Goal: Information Seeking & Learning: Learn about a topic

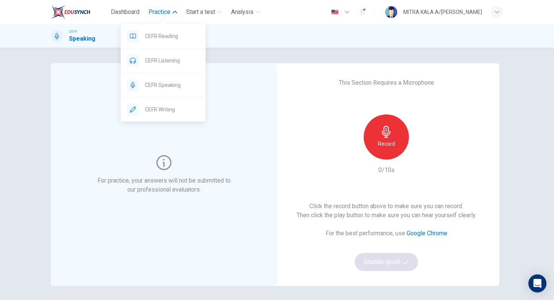
click at [172, 15] on button "Practice" at bounding box center [163, 12] width 35 height 14
click at [159, 28] on div "CEFR Reading" at bounding box center [163, 36] width 85 height 24
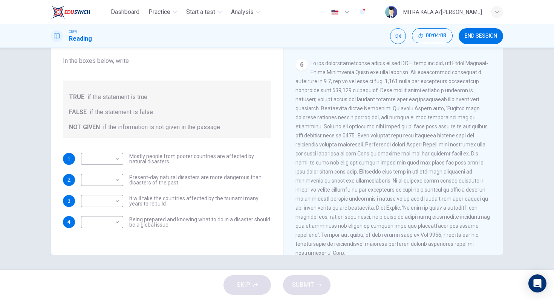
scroll to position [625, 0]
click at [111, 161] on body "Dashboard Practice Start a test Analysis English en ​ MITRA KALA A/P VIJAYAN CE…" at bounding box center [277, 150] width 554 height 300
click at [104, 193] on li "NOT GIVEN" at bounding box center [102, 195] width 42 height 12
type input "NOT GIVEN"
click at [103, 181] on body "Dashboard Practice Start a test Analysis English en ​ MITRA KALA A/P VIJAYAN CE…" at bounding box center [277, 150] width 554 height 300
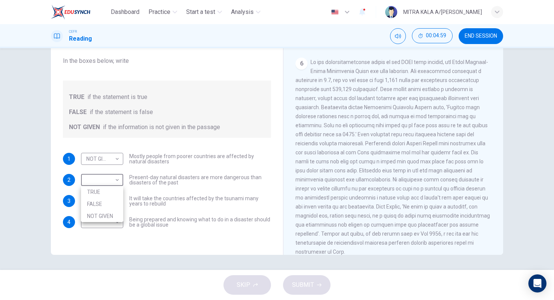
click at [100, 212] on li "NOT GIVEN" at bounding box center [102, 216] width 42 height 12
type input "NOT GIVEN"
click at [104, 204] on body "Dashboard Practice Start a test Analysis English en ​ MITRA KALA A/P VIJAYAN CE…" at bounding box center [277, 150] width 554 height 300
click at [101, 213] on li "TRUE" at bounding box center [102, 213] width 42 height 12
type input "TRUE"
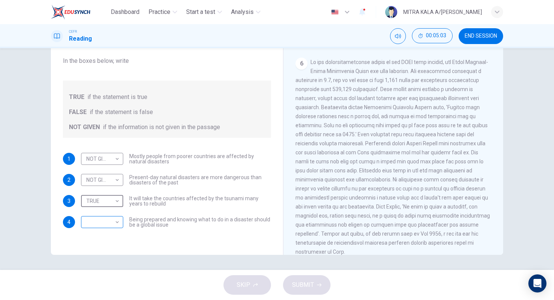
click at [101, 221] on body "Dashboard Practice Start a test Analysis English en ​ MITRA KALA A/P VIJAYAN CE…" at bounding box center [277, 150] width 554 height 300
click at [104, 231] on li "TRUE" at bounding box center [102, 234] width 42 height 12
type input "TRUE"
click at [300, 286] on span "SUBMIT" at bounding box center [303, 285] width 22 height 11
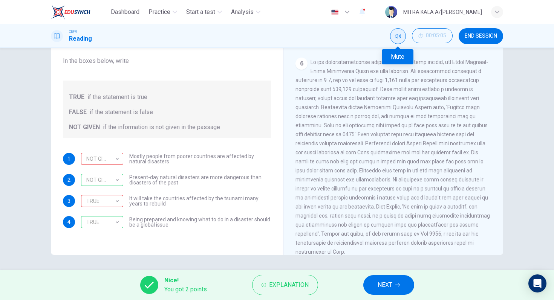
click at [400, 35] on icon "Mute" at bounding box center [398, 36] width 6 height 5
click at [111, 153] on div "NOT GIVEN" at bounding box center [101, 159] width 40 height 21
drag, startPoint x: 114, startPoint y: 161, endPoint x: 114, endPoint y: 209, distance: 48.6
click at [114, 209] on div "1 NOT GIVEN NOT GIVEN ​ Mostly people from poorer countries are affected by nat…" at bounding box center [167, 190] width 208 height 75
click at [198, 195] on div "1 NOT GIVEN NOT GIVEN ​ Mostly people from poorer countries are affected by nat…" at bounding box center [167, 190] width 208 height 75
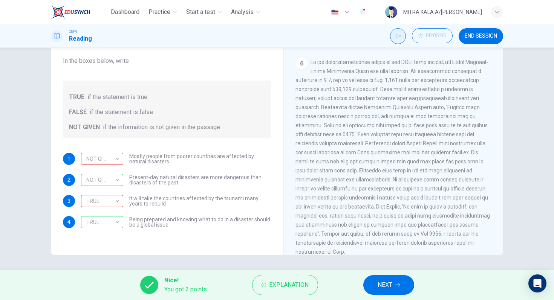
click at [395, 284] on button "NEXT" at bounding box center [388, 286] width 51 height 20
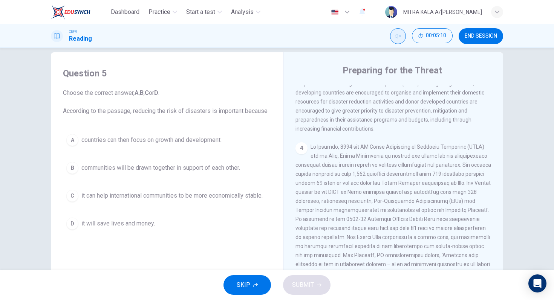
scroll to position [371, 0]
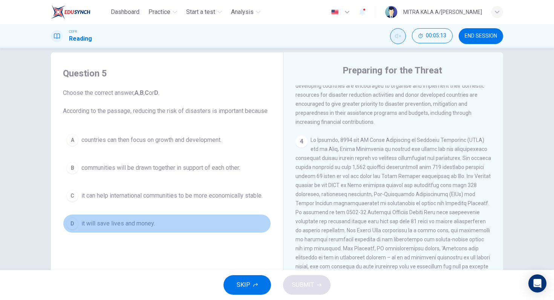
click at [72, 222] on div "D" at bounding box center [72, 224] width 12 height 12
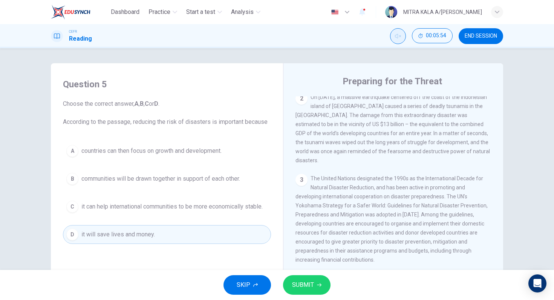
scroll to position [243, 0]
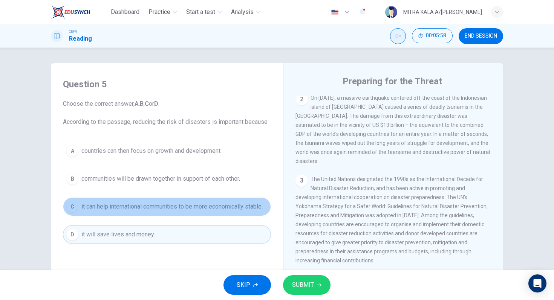
click at [67, 208] on div "C" at bounding box center [72, 207] width 12 height 12
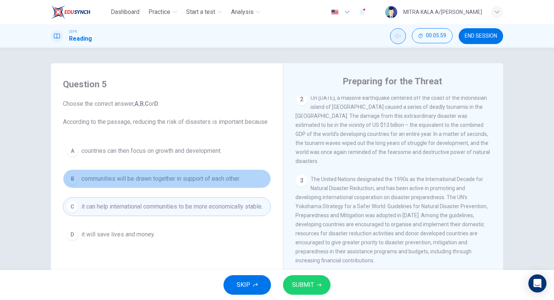
click at [70, 178] on div "B" at bounding box center [72, 179] width 12 height 12
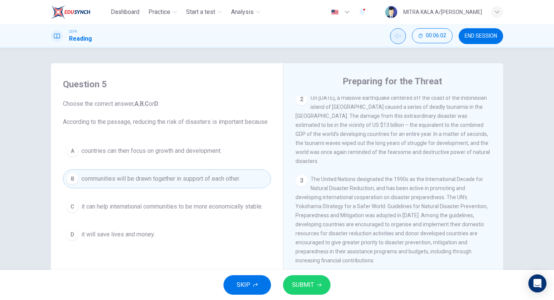
click at [312, 281] on span "SUBMIT" at bounding box center [303, 285] width 22 height 11
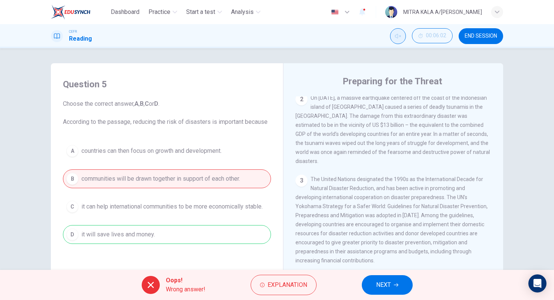
click at [379, 291] on button "NEXT" at bounding box center [387, 286] width 51 height 20
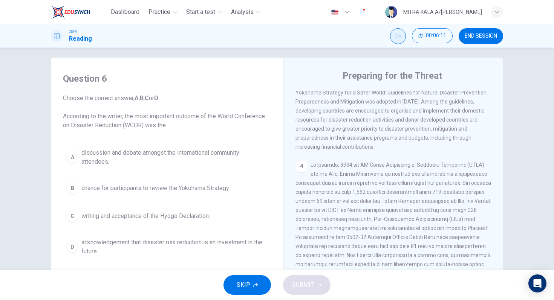
scroll to position [354, 0]
click at [77, 192] on button "B chance for participants to review the Yokohama Strategy." at bounding box center [167, 188] width 208 height 19
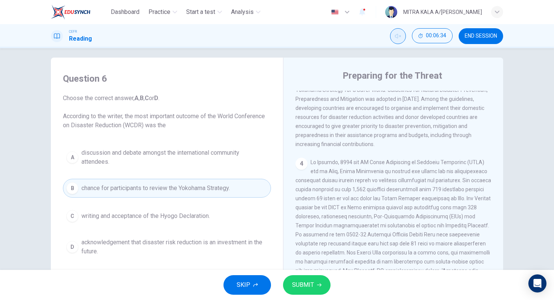
click at [291, 281] on button "SUBMIT" at bounding box center [307, 286] width 48 height 20
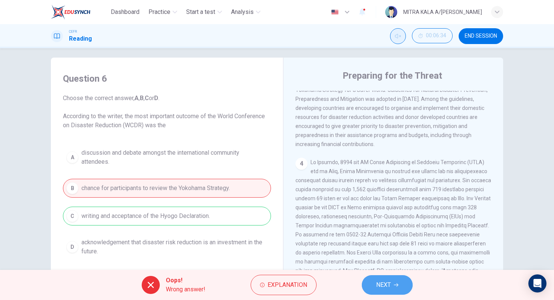
click at [366, 282] on button "NEXT" at bounding box center [387, 286] width 51 height 20
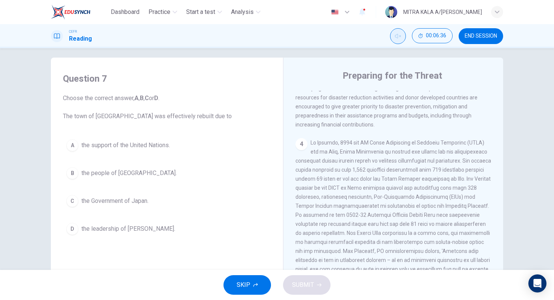
scroll to position [376, 0]
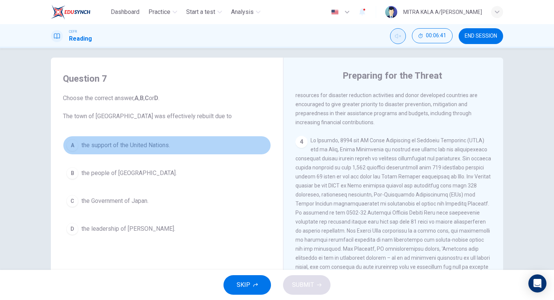
click at [72, 146] on div "A" at bounding box center [72, 145] width 12 height 12
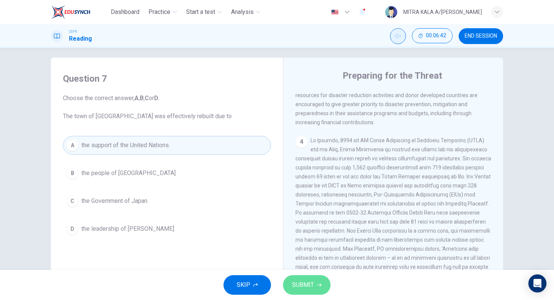
click at [296, 282] on span "SUBMIT" at bounding box center [303, 285] width 22 height 11
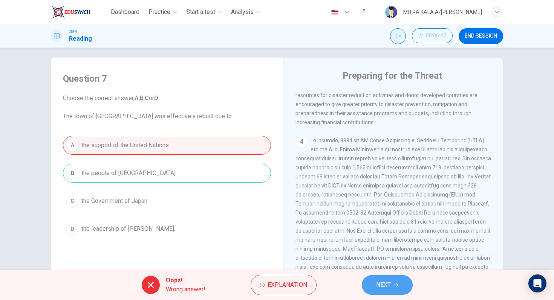
click at [368, 288] on button "NEXT" at bounding box center [387, 286] width 51 height 20
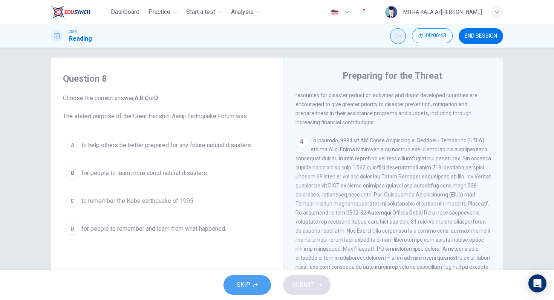
click at [262, 284] on button "SKIP" at bounding box center [248, 286] width 48 height 20
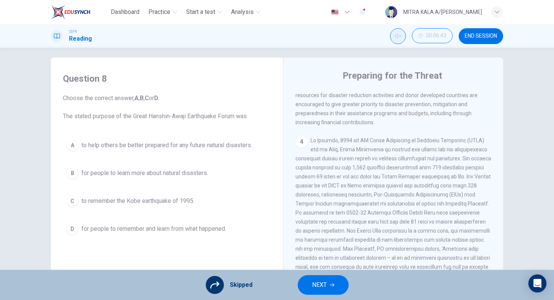
click at [483, 41] on button "END SESSION" at bounding box center [481, 36] width 44 height 16
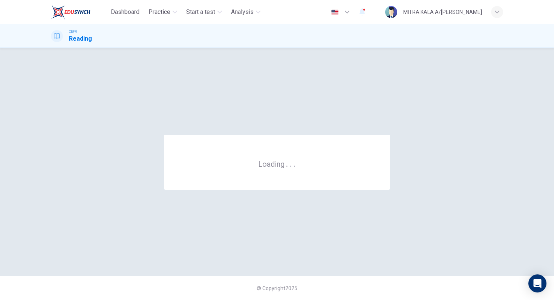
scroll to position [0, 0]
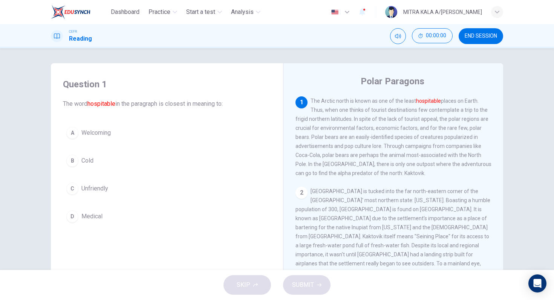
click at [365, 13] on icon "button" at bounding box center [362, 12] width 6 height 8
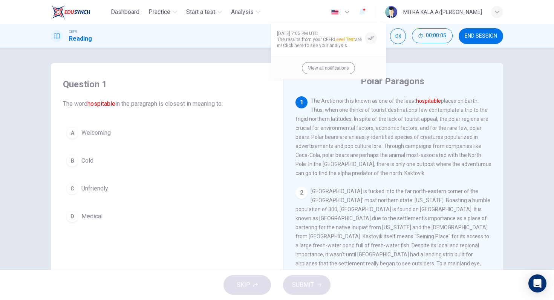
click at [205, 59] on div at bounding box center [277, 150] width 554 height 300
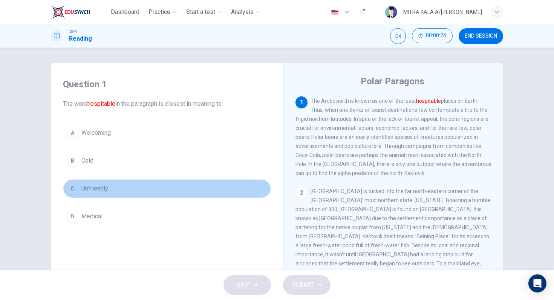
click at [69, 187] on div "C" at bounding box center [72, 189] width 12 height 12
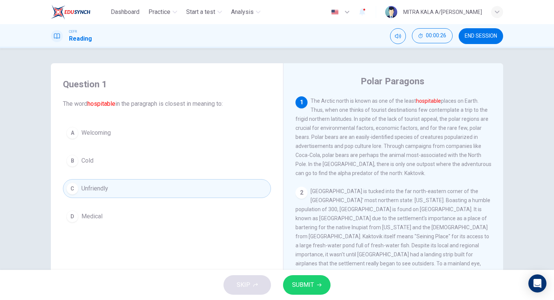
click at [75, 138] on div "A" at bounding box center [72, 133] width 12 height 12
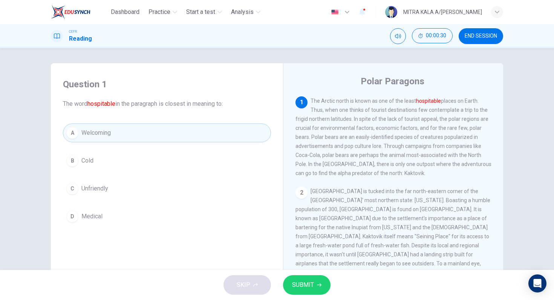
click at [318, 288] on button "SUBMIT" at bounding box center [307, 286] width 48 height 20
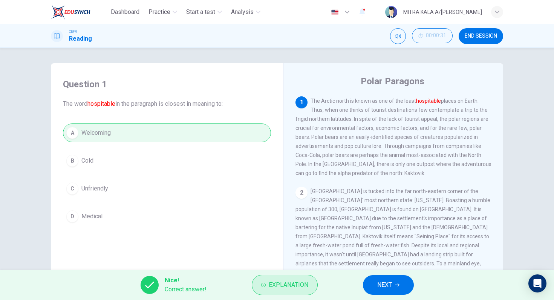
click at [268, 283] on button "Explanation" at bounding box center [285, 285] width 66 height 20
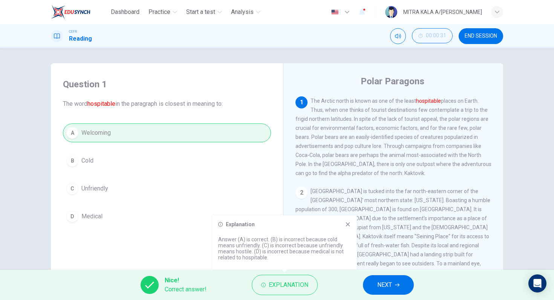
click at [387, 279] on button "NEXT" at bounding box center [388, 286] width 51 height 20
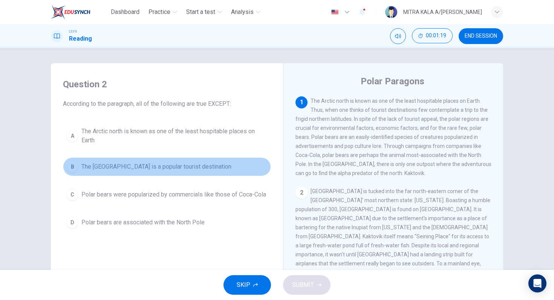
click at [78, 167] on div "B" at bounding box center [72, 167] width 12 height 12
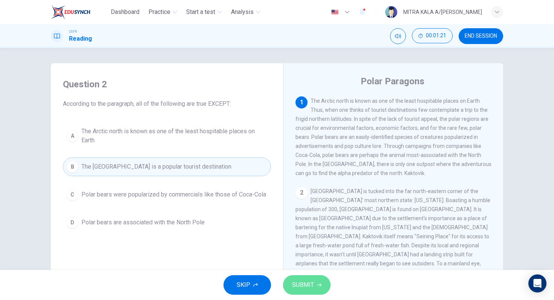
click at [304, 292] on button "SUBMIT" at bounding box center [307, 286] width 48 height 20
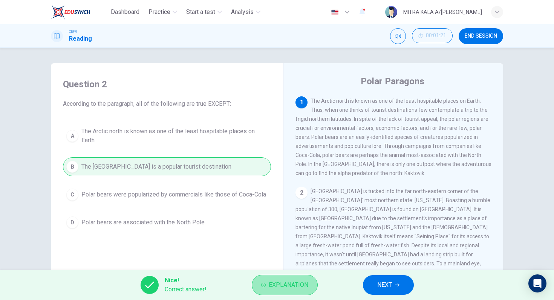
click at [293, 288] on span "Explanation" at bounding box center [289, 285] width 40 height 11
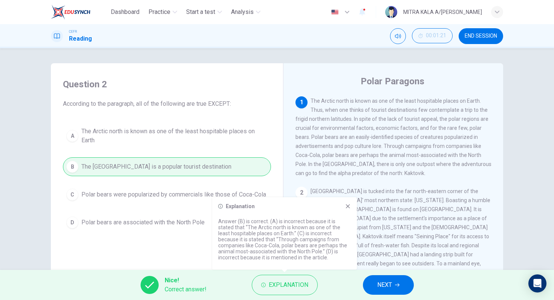
click at [374, 282] on button "NEXT" at bounding box center [388, 286] width 51 height 20
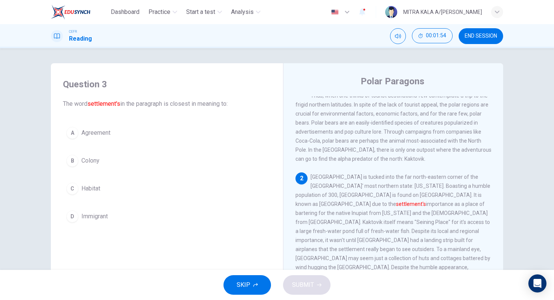
scroll to position [14, 0]
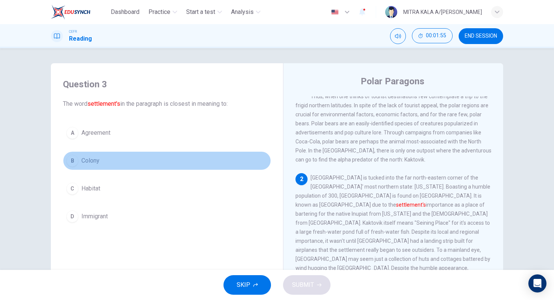
click at [66, 155] on button "B Colony" at bounding box center [167, 161] width 208 height 19
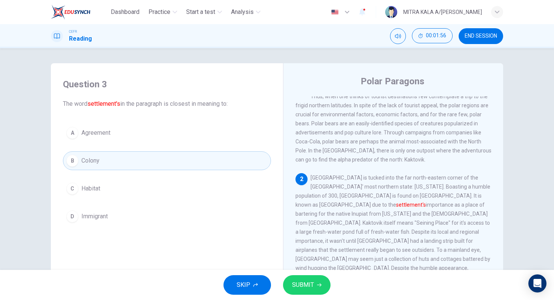
click at [316, 289] on button "SUBMIT" at bounding box center [307, 286] width 48 height 20
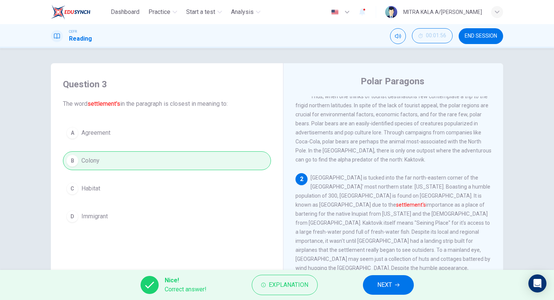
click at [384, 283] on span "NEXT" at bounding box center [384, 285] width 15 height 11
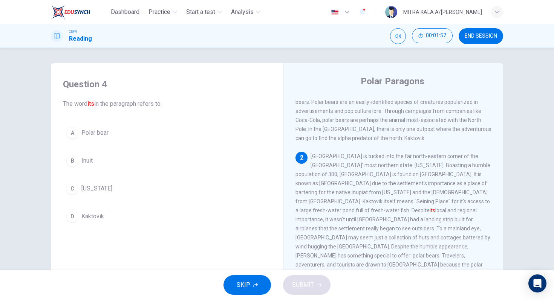
scroll to position [36, 0]
click at [79, 212] on button "D Kaktovik" at bounding box center [167, 216] width 208 height 19
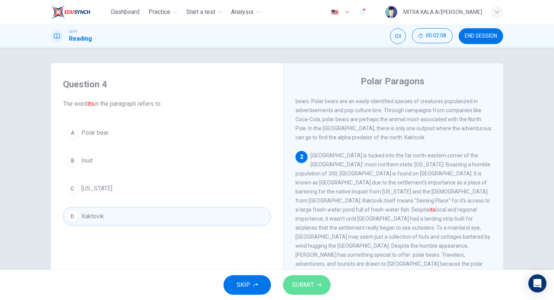
click at [305, 282] on span "SUBMIT" at bounding box center [303, 285] width 22 height 11
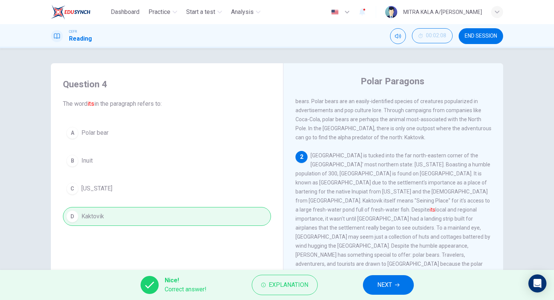
click at [393, 284] on button "NEXT" at bounding box center [388, 286] width 51 height 20
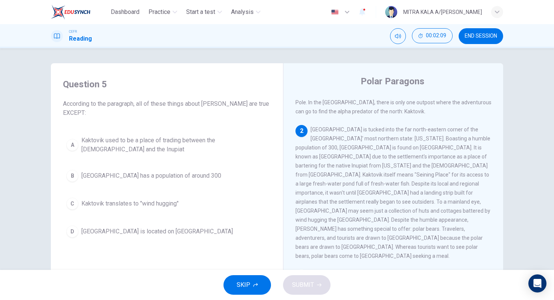
scroll to position [62, 0]
click at [80, 205] on button "C Kaktovik translates to "wind hugging"" at bounding box center [167, 204] width 208 height 19
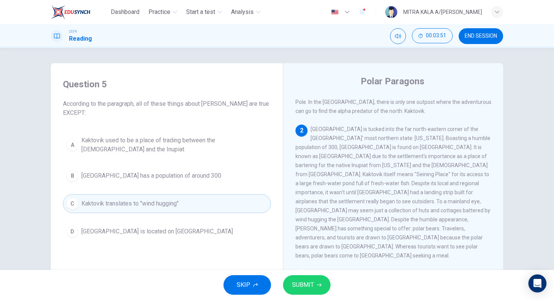
click at [314, 287] on button "SUBMIT" at bounding box center [307, 286] width 48 height 20
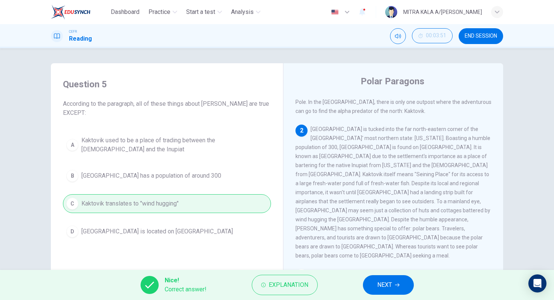
click at [405, 291] on button "NEXT" at bounding box center [388, 286] width 51 height 20
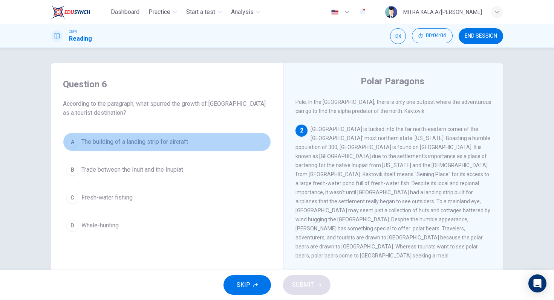
click at [78, 150] on button "A The building of a landing strip for aircraft" at bounding box center [167, 142] width 208 height 19
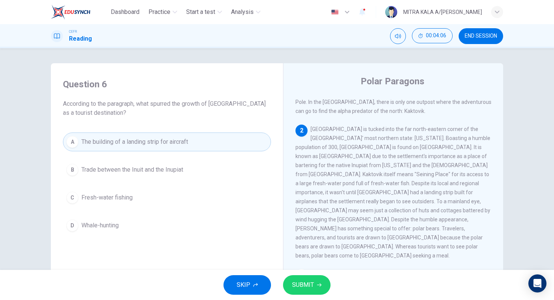
click at [301, 277] on button "SUBMIT" at bounding box center [307, 286] width 48 height 20
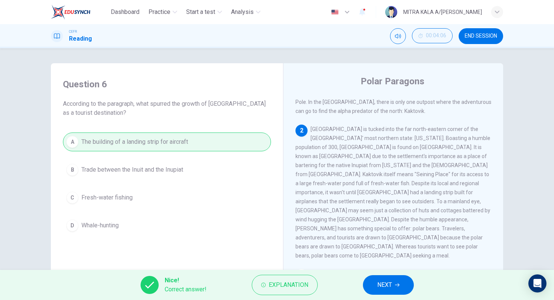
click at [375, 281] on button "NEXT" at bounding box center [388, 286] width 51 height 20
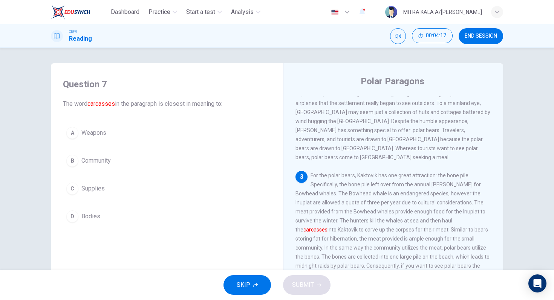
scroll to position [162, 0]
drag, startPoint x: 405, startPoint y: 213, endPoint x: 432, endPoint y: 208, distance: 27.5
click at [432, 208] on span "For the polar bears, Kaktovik has one great attraction: the bone pile. Specific…" at bounding box center [393, 224] width 194 height 106
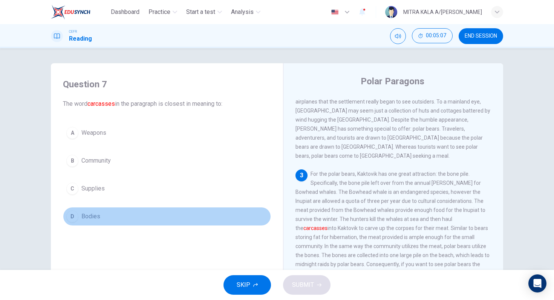
click at [83, 218] on span "Bodies" at bounding box center [90, 216] width 19 height 9
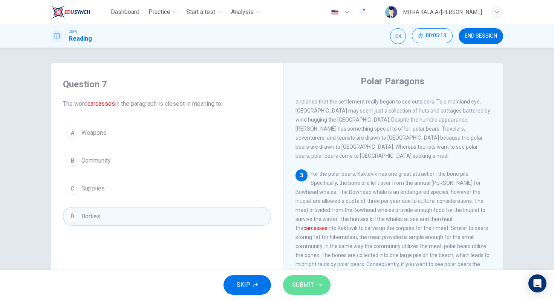
click at [306, 281] on span "SUBMIT" at bounding box center [303, 285] width 22 height 11
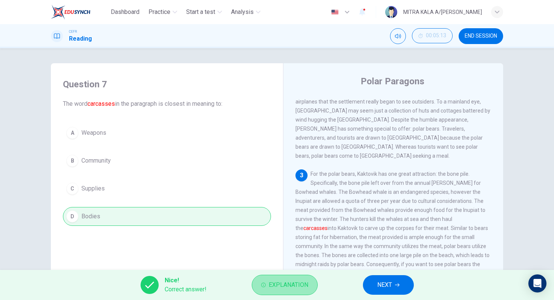
click at [306, 281] on span "Explanation" at bounding box center [289, 285] width 40 height 11
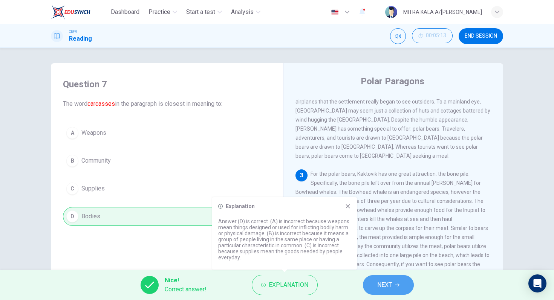
click at [368, 279] on button "NEXT" at bounding box center [388, 286] width 51 height 20
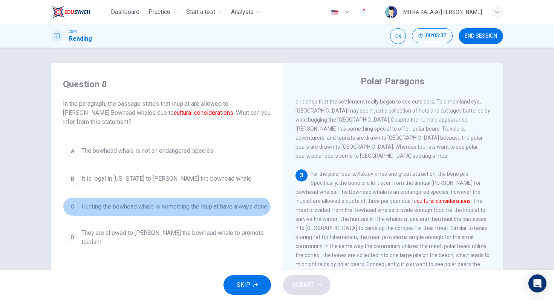
click at [68, 216] on button "C Hunting the bowhead whale is something the Inupiat have always done" at bounding box center [167, 207] width 208 height 19
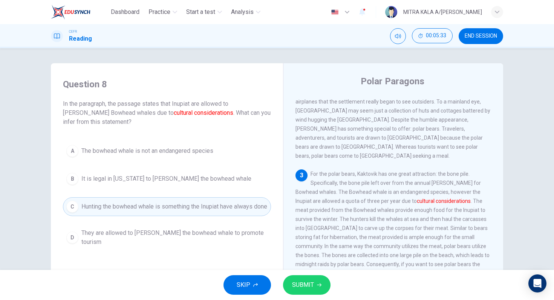
click at [312, 286] on span "SUBMIT" at bounding box center [303, 285] width 22 height 11
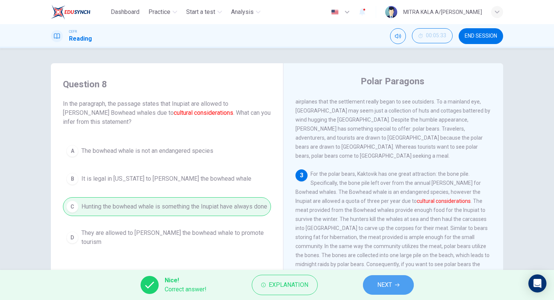
click at [402, 282] on button "NEXT" at bounding box center [388, 286] width 51 height 20
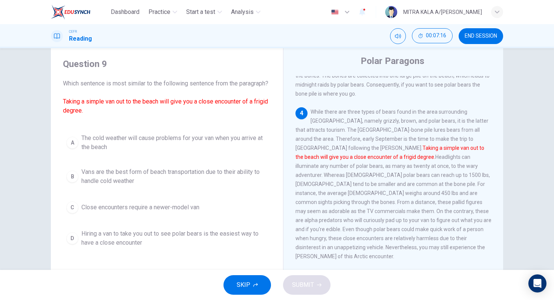
scroll to position [23, 0]
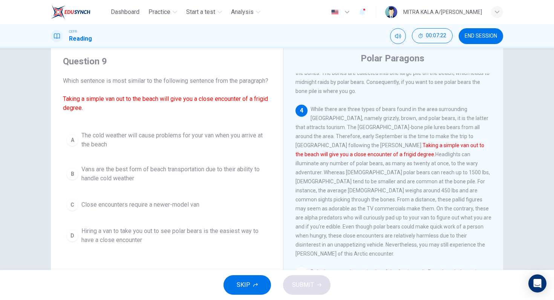
click at [68, 187] on button "B Vans are the best form of beach transportation due to their ability to handle…" at bounding box center [167, 174] width 208 height 25
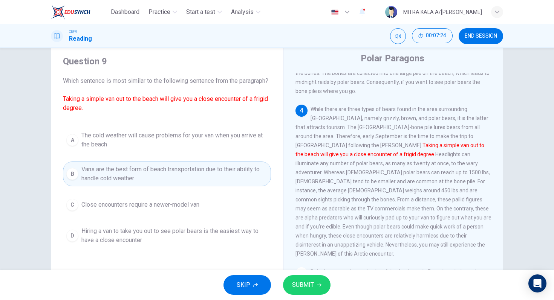
click at [306, 283] on span "SUBMIT" at bounding box center [303, 285] width 22 height 11
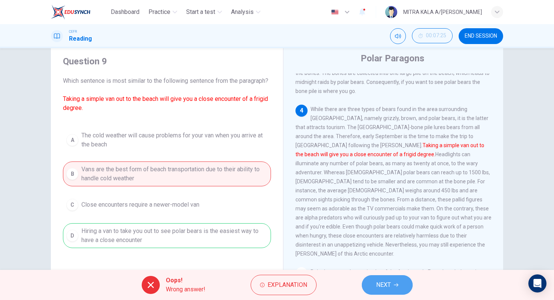
click at [373, 288] on button "NEXT" at bounding box center [387, 286] width 51 height 20
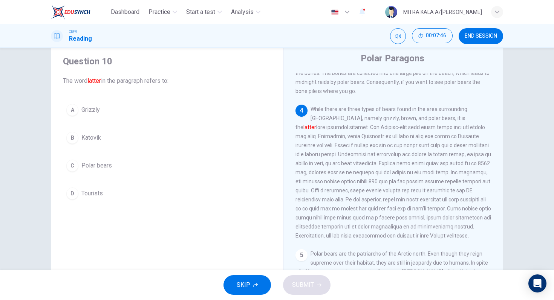
click at [75, 141] on div "B" at bounding box center [72, 138] width 12 height 12
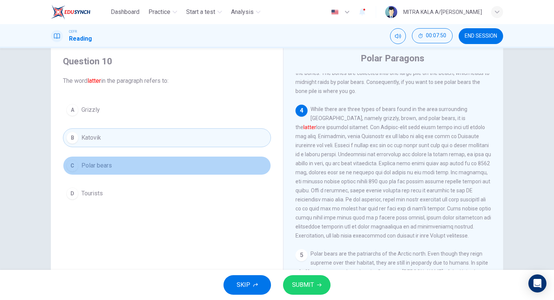
click at [74, 169] on div "C" at bounding box center [72, 166] width 12 height 12
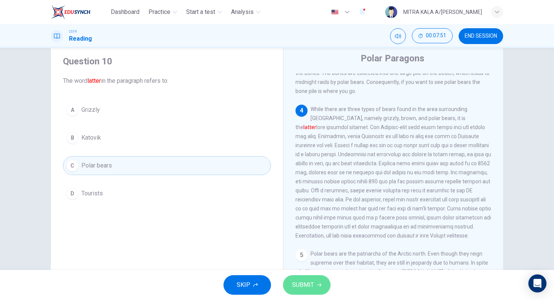
click at [291, 288] on button "SUBMIT" at bounding box center [307, 286] width 48 height 20
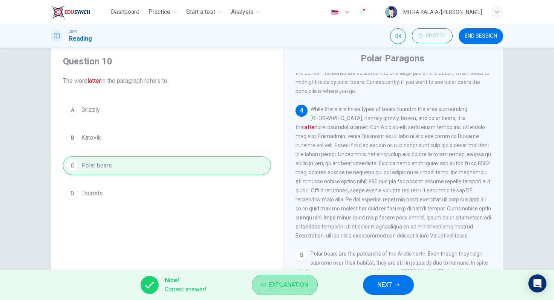
click at [286, 288] on span "Explanation" at bounding box center [289, 285] width 40 height 11
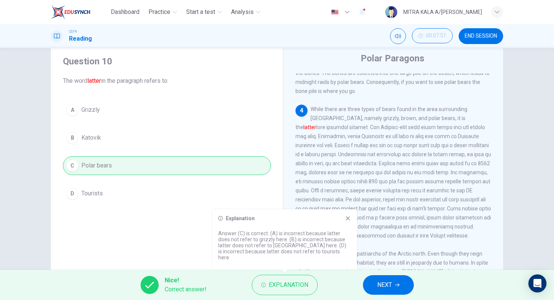
click at [373, 284] on button "NEXT" at bounding box center [388, 286] width 51 height 20
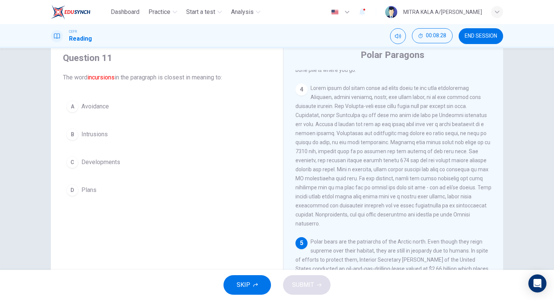
scroll to position [28, 0]
click at [70, 167] on div "C" at bounding box center [72, 161] width 12 height 12
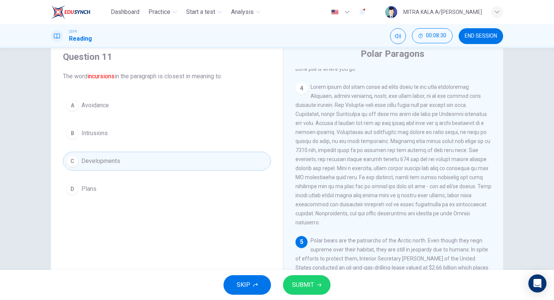
click at [307, 280] on span "SUBMIT" at bounding box center [303, 285] width 22 height 11
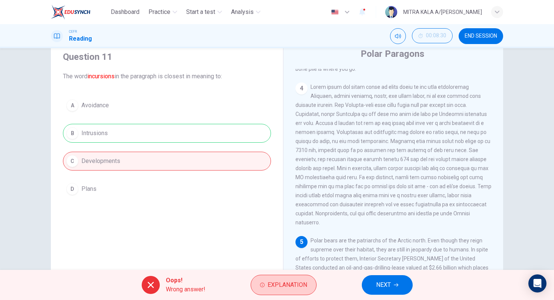
click at [274, 281] on span "Explanation" at bounding box center [288, 285] width 40 height 11
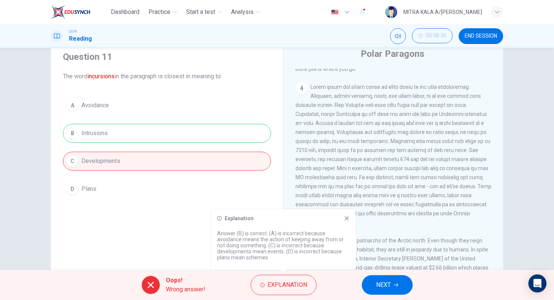
click at [224, 138] on div "A Avoidance B Intrusions C Developments D Plans" at bounding box center [167, 147] width 208 height 103
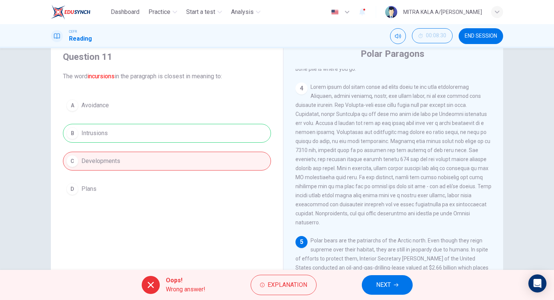
click at [391, 285] on button "NEXT" at bounding box center [387, 286] width 51 height 20
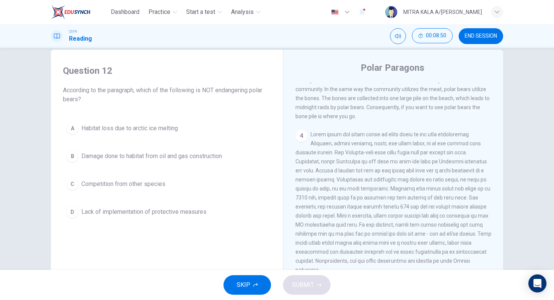
scroll to position [12, 0]
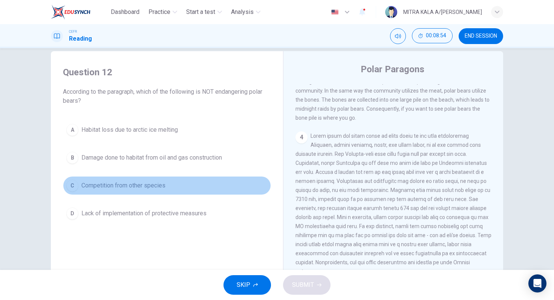
click at [76, 189] on div "C" at bounding box center [72, 186] width 12 height 12
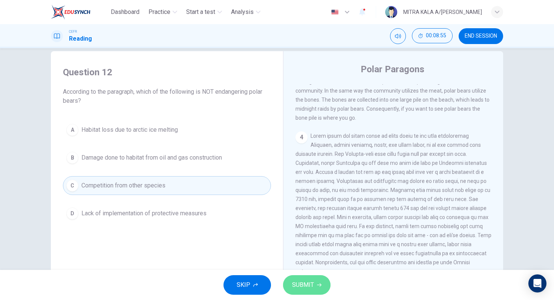
click at [307, 289] on span "SUBMIT" at bounding box center [303, 285] width 22 height 11
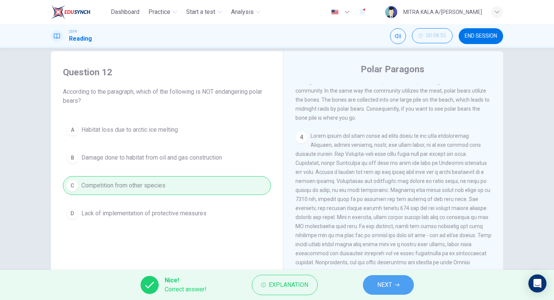
click at [401, 279] on button "NEXT" at bounding box center [388, 286] width 51 height 20
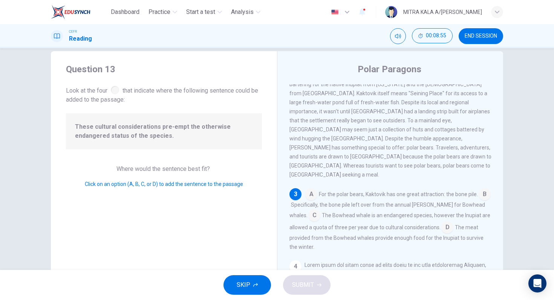
scroll to position [132, 0]
click at [441, 222] on input at bounding box center [447, 228] width 12 height 12
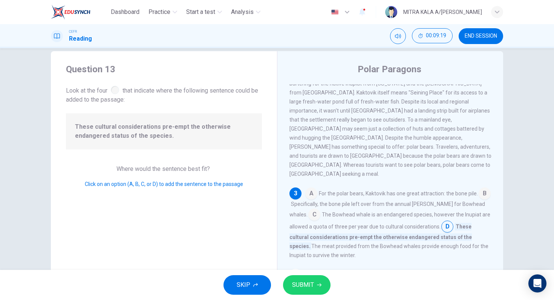
click at [297, 291] on button "SUBMIT" at bounding box center [307, 286] width 48 height 20
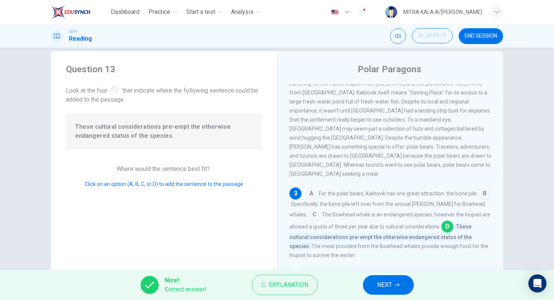
click at [377, 279] on button "NEXT" at bounding box center [388, 286] width 51 height 20
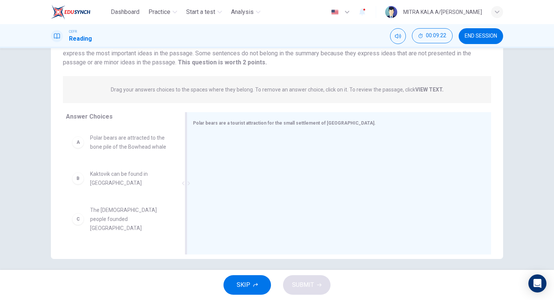
scroll to position [70, 0]
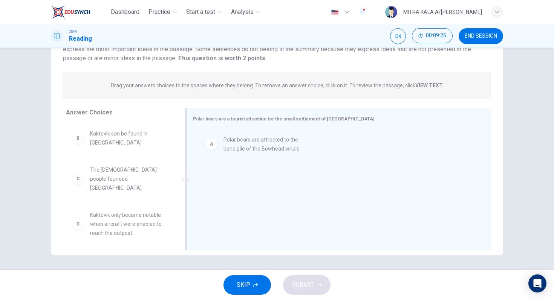
drag, startPoint x: 82, startPoint y: 147, endPoint x: 217, endPoint y: 153, distance: 135.5
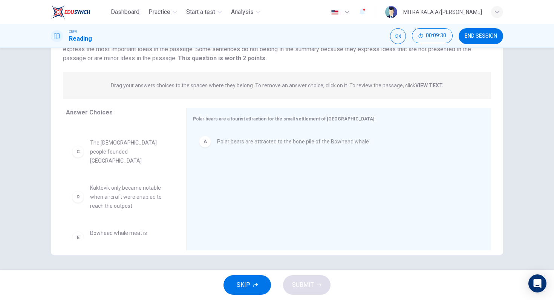
scroll to position [30, 0]
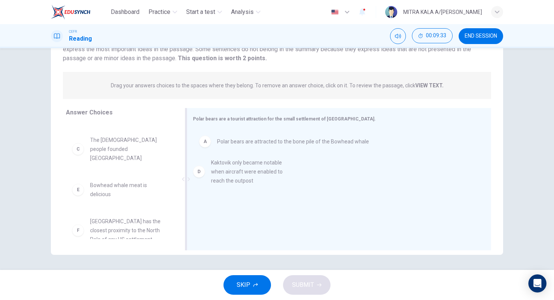
drag, startPoint x: 113, startPoint y: 195, endPoint x: 238, endPoint y: 187, distance: 125.4
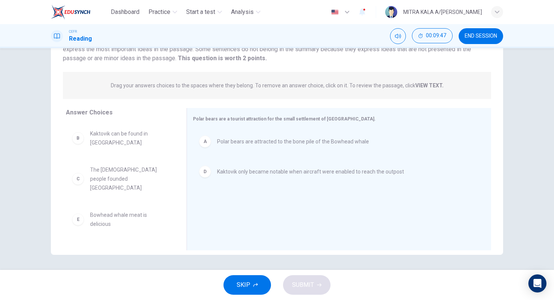
scroll to position [20, 0]
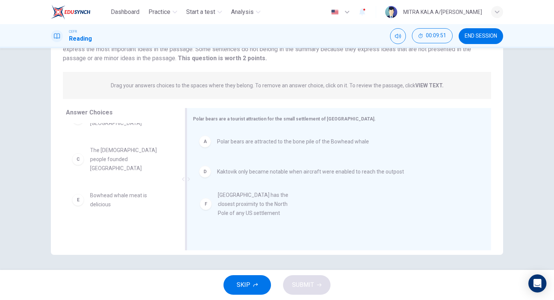
drag, startPoint x: 113, startPoint y: 216, endPoint x: 256, endPoint y: 200, distance: 143.4
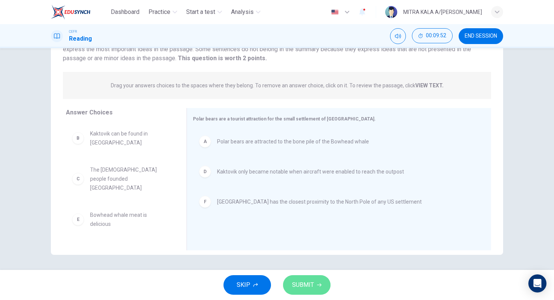
click at [306, 289] on span "SUBMIT" at bounding box center [303, 285] width 22 height 11
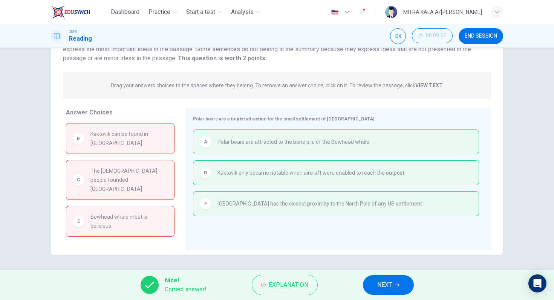
click at [392, 288] on span "NEXT" at bounding box center [384, 285] width 15 height 11
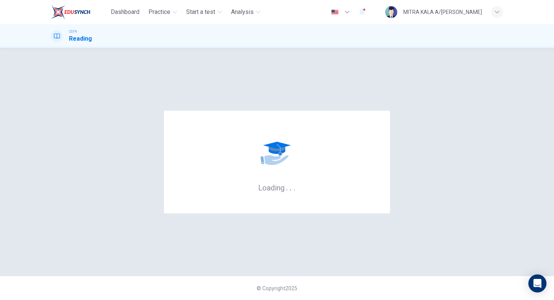
click at [392, 288] on div "© Copyright 2025" at bounding box center [277, 288] width 554 height 24
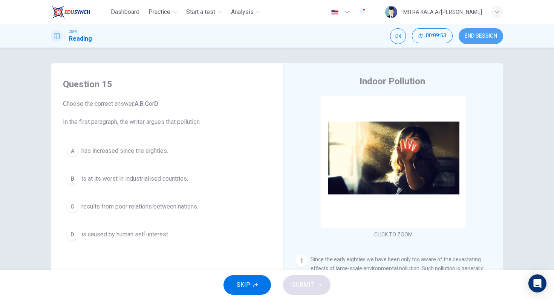
click at [478, 31] on button "END SESSION" at bounding box center [481, 36] width 44 height 16
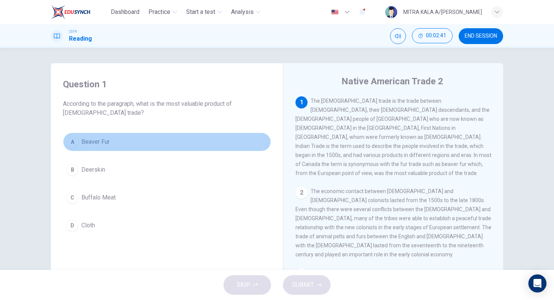
click at [77, 140] on div "A" at bounding box center [72, 142] width 12 height 12
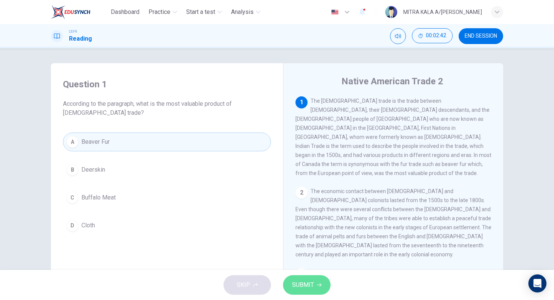
click at [321, 287] on button "SUBMIT" at bounding box center [307, 286] width 48 height 20
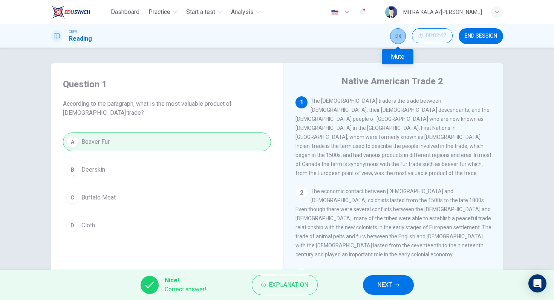
click at [402, 32] on button "Mute" at bounding box center [398, 36] width 16 height 16
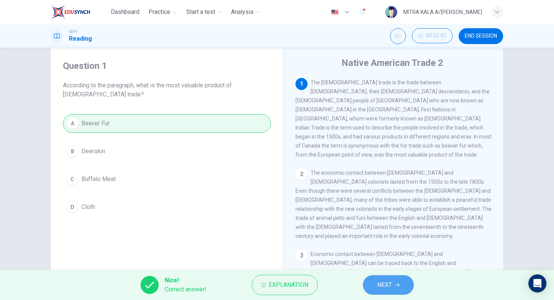
click at [378, 284] on span "NEXT" at bounding box center [384, 285] width 15 height 11
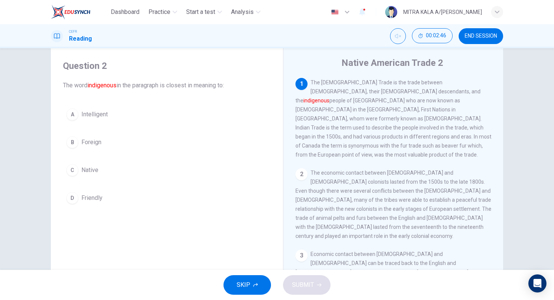
click at [73, 174] on div "C" at bounding box center [72, 170] width 12 height 12
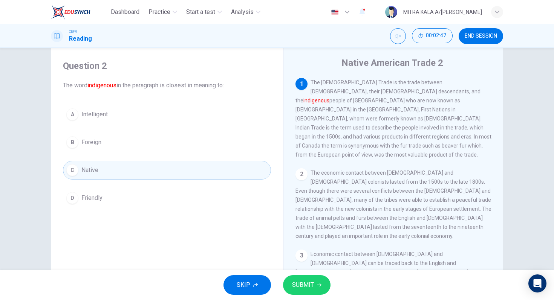
click at [294, 290] on span "SUBMIT" at bounding box center [303, 285] width 22 height 11
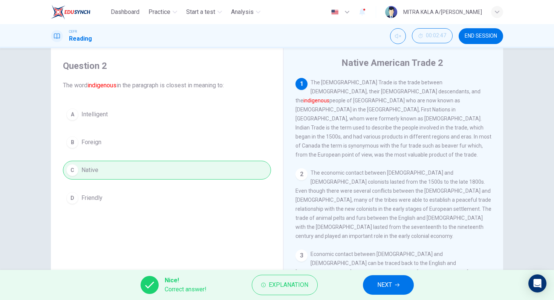
click at [383, 287] on span "NEXT" at bounding box center [384, 285] width 15 height 11
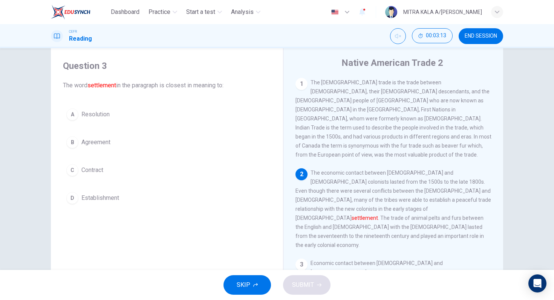
click at [78, 143] on button "B Agreement" at bounding box center [167, 142] width 208 height 19
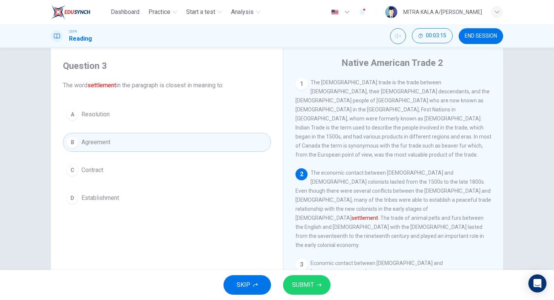
click at [306, 279] on button "SUBMIT" at bounding box center [307, 286] width 48 height 20
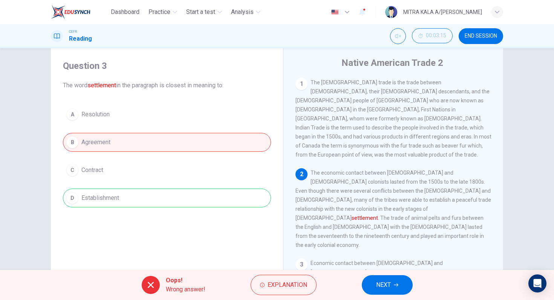
click at [165, 200] on div "A Resolution B Agreement C Contract D Establishment" at bounding box center [167, 156] width 208 height 103
click at [384, 288] on span "NEXT" at bounding box center [383, 285] width 15 height 11
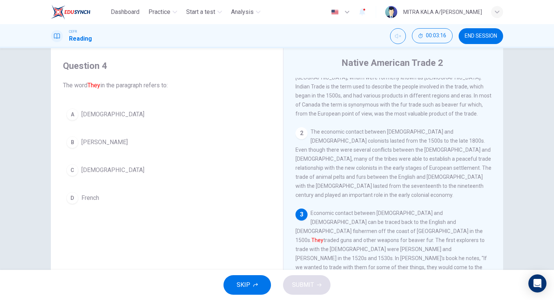
scroll to position [69, 0]
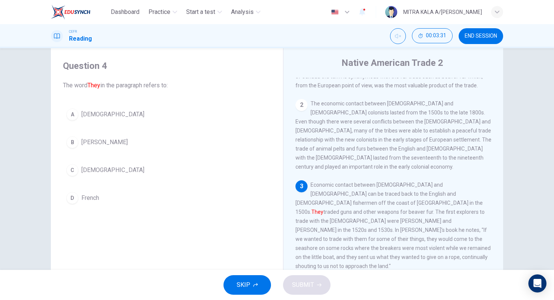
click at [76, 172] on div "C" at bounding box center [72, 170] width 12 height 12
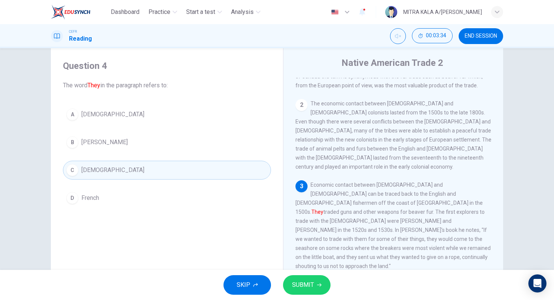
click at [322, 283] on button "SUBMIT" at bounding box center [307, 286] width 48 height 20
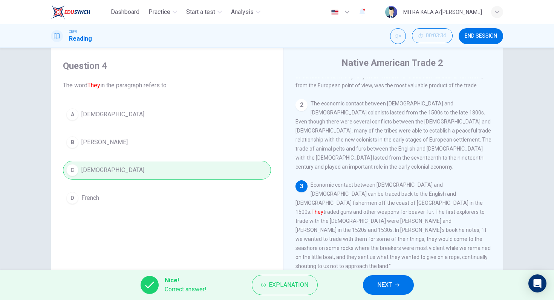
click at [370, 286] on button "NEXT" at bounding box center [388, 286] width 51 height 20
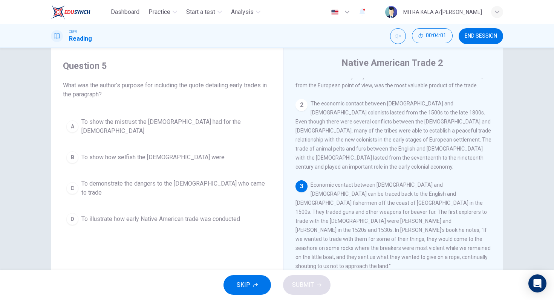
click at [63, 213] on div "A To show the mistrust the Native Americans had for the Europeans B To show how…" at bounding box center [167, 171] width 208 height 115
click at [74, 213] on div "D" at bounding box center [72, 219] width 12 height 12
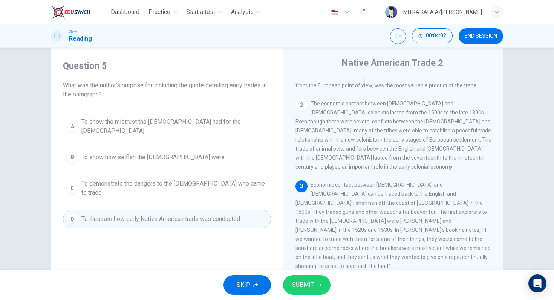
click at [310, 285] on span "SUBMIT" at bounding box center [303, 285] width 22 height 11
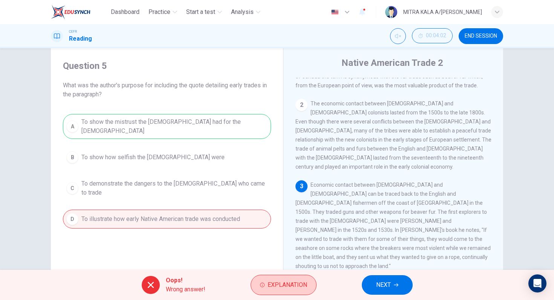
click at [297, 280] on span "Explanation" at bounding box center [288, 285] width 40 height 11
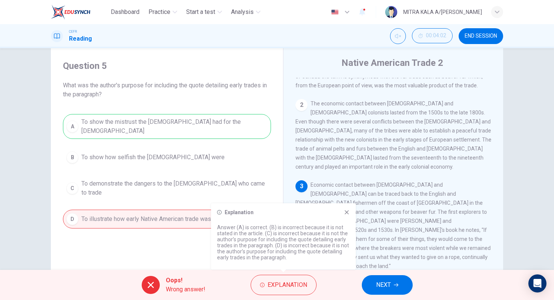
click at [386, 211] on span "Economic contact between Native Americans and Europeans can be traced back to t…" at bounding box center [393, 225] width 195 height 87
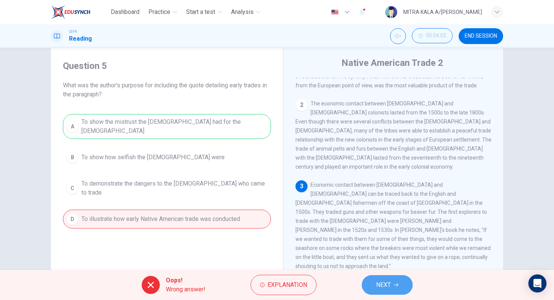
click at [393, 285] on button "NEXT" at bounding box center [387, 286] width 51 height 20
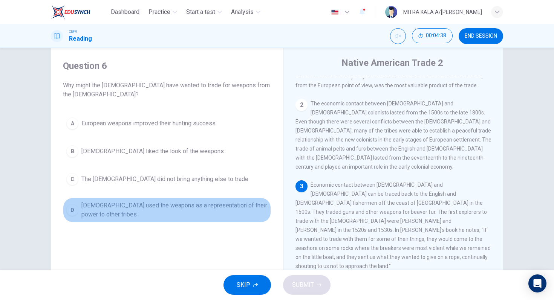
click at [66, 216] on button "D Native Americans used the weapons as a representation of their power to other…" at bounding box center [167, 210] width 208 height 25
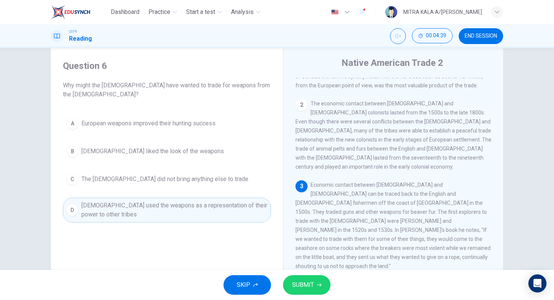
click at [75, 174] on div "C" at bounding box center [72, 179] width 12 height 12
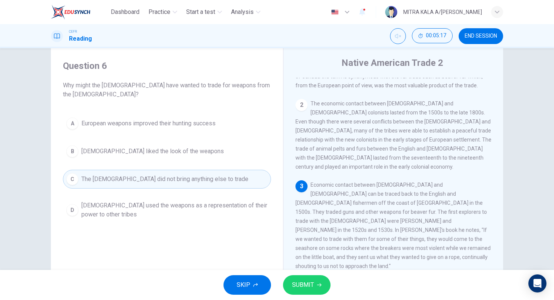
click at [67, 200] on button "D Native Americans used the weapons as a representation of their power to other…" at bounding box center [167, 210] width 208 height 25
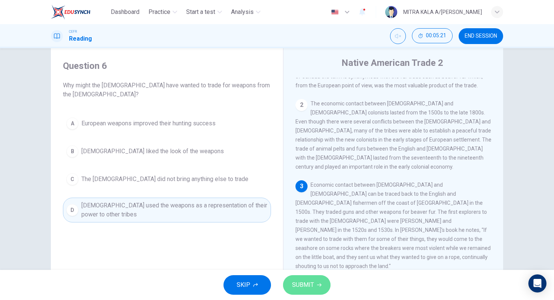
click at [303, 282] on span "SUBMIT" at bounding box center [303, 285] width 22 height 11
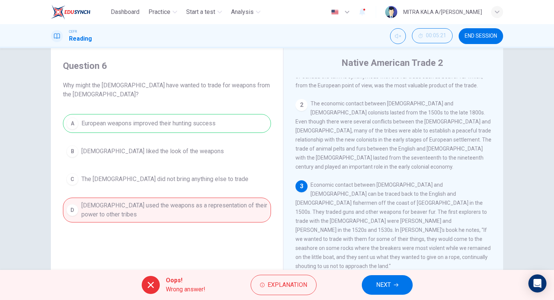
click at [392, 294] on button "NEXT" at bounding box center [387, 286] width 51 height 20
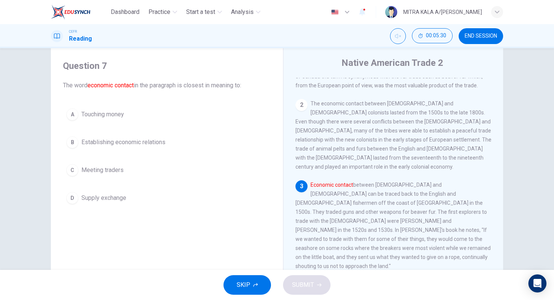
click at [75, 201] on div "D" at bounding box center [72, 198] width 12 height 12
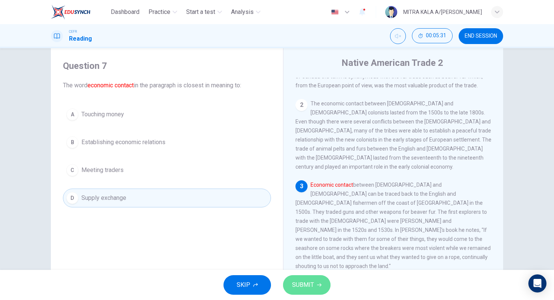
click at [312, 286] on span "SUBMIT" at bounding box center [303, 285] width 22 height 11
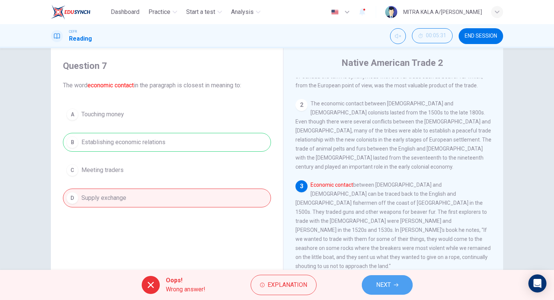
click at [378, 279] on button "NEXT" at bounding box center [387, 286] width 51 height 20
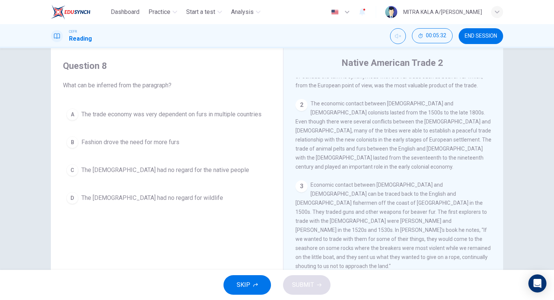
click at [467, 38] on span "END SESSION" at bounding box center [481, 36] width 32 height 6
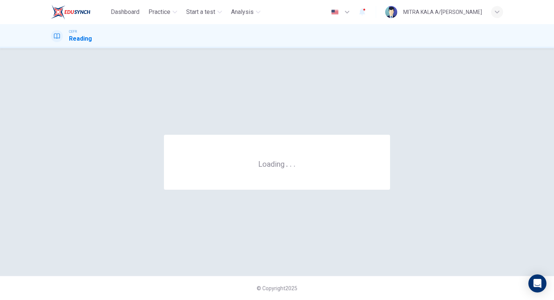
scroll to position [0, 0]
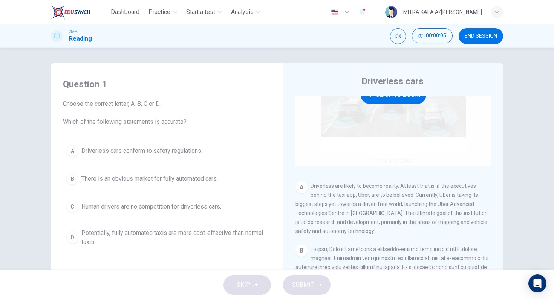
scroll to position [77, 0]
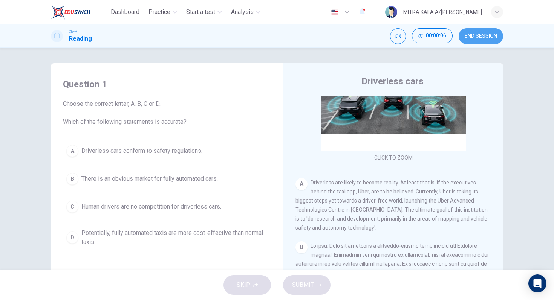
click at [473, 41] on button "END SESSION" at bounding box center [481, 36] width 44 height 16
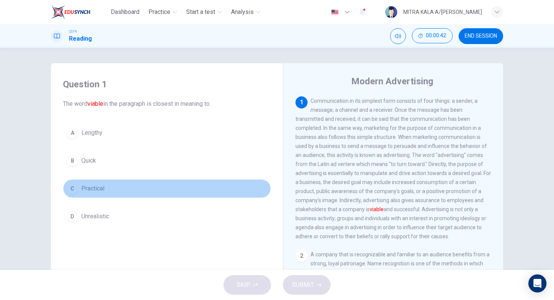
click at [78, 189] on div "C" at bounding box center [72, 189] width 12 height 12
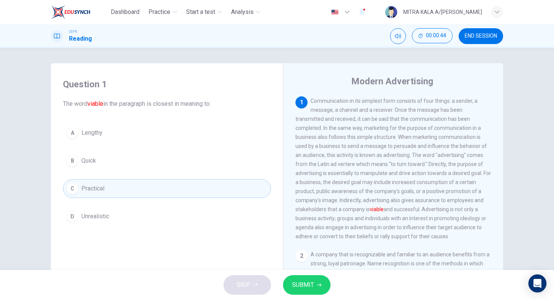
click at [330, 290] on div "SKIP SUBMIT" at bounding box center [277, 285] width 554 height 30
click at [315, 283] on button "SUBMIT" at bounding box center [307, 286] width 48 height 20
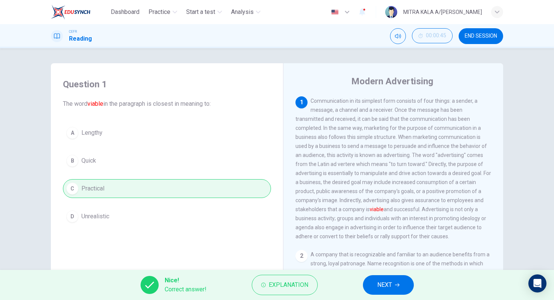
click at [375, 290] on button "NEXT" at bounding box center [388, 286] width 51 height 20
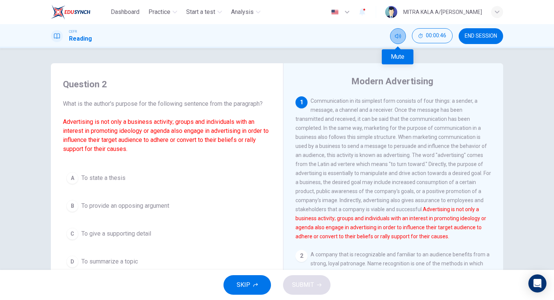
click at [397, 28] on button "Mute" at bounding box center [398, 36] width 16 height 16
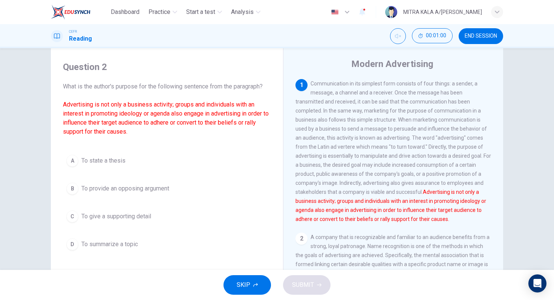
scroll to position [26, 0]
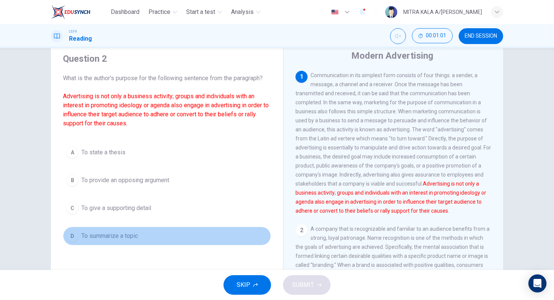
click at [74, 238] on div "D" at bounding box center [72, 236] width 12 height 12
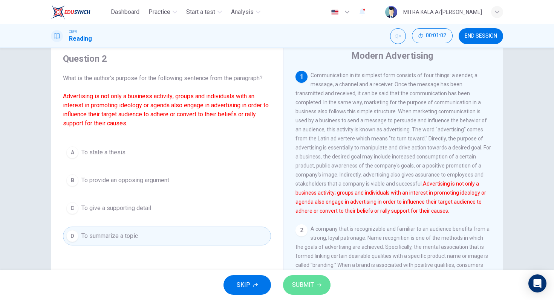
click at [306, 282] on span "SUBMIT" at bounding box center [303, 285] width 22 height 11
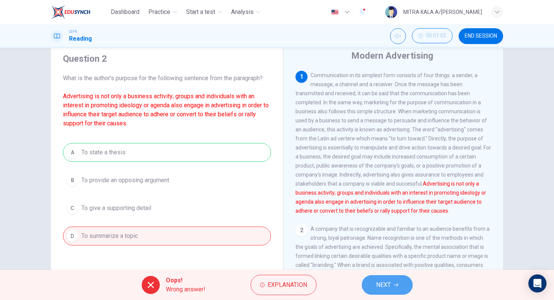
click at [382, 282] on span "NEXT" at bounding box center [383, 285] width 15 height 11
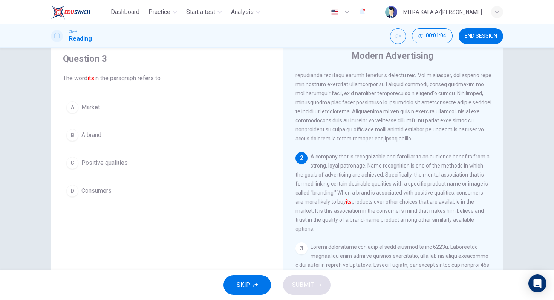
scroll to position [80, 0]
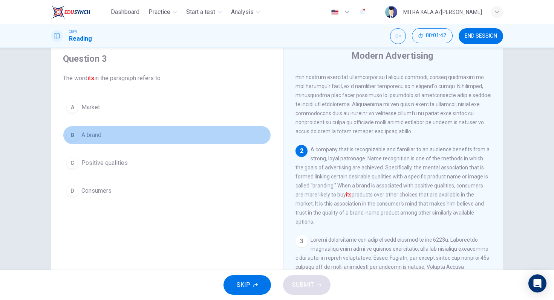
click at [75, 130] on div "B" at bounding box center [72, 135] width 12 height 12
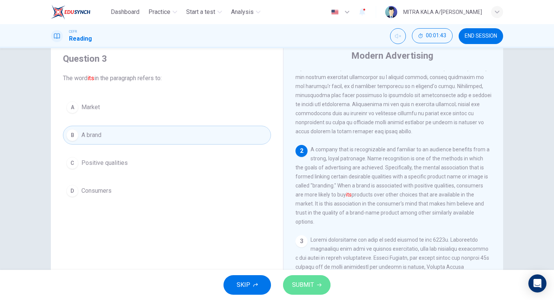
click at [316, 287] on button "SUBMIT" at bounding box center [307, 286] width 48 height 20
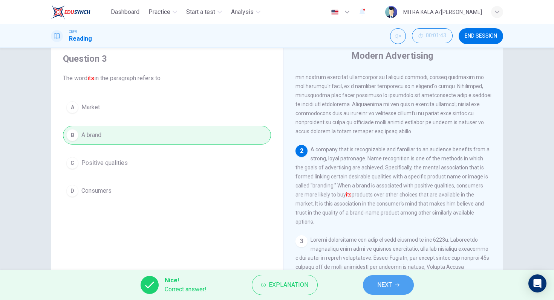
click at [405, 291] on button "NEXT" at bounding box center [388, 286] width 51 height 20
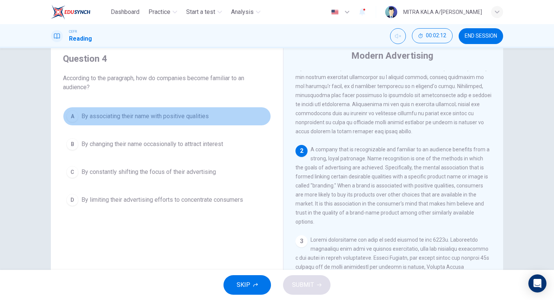
click at [76, 121] on div "A" at bounding box center [72, 116] width 12 height 12
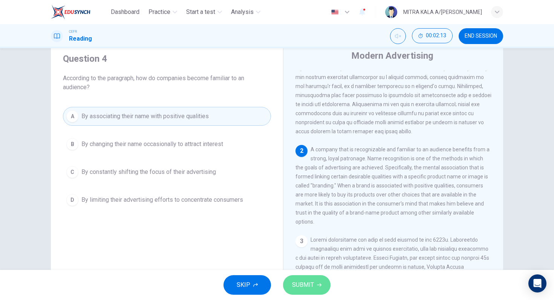
click at [294, 285] on span "SUBMIT" at bounding box center [303, 285] width 22 height 11
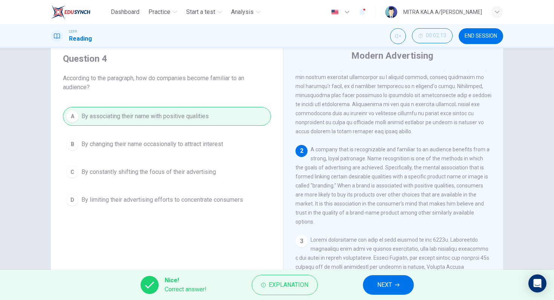
click at [373, 282] on button "NEXT" at bounding box center [388, 286] width 51 height 20
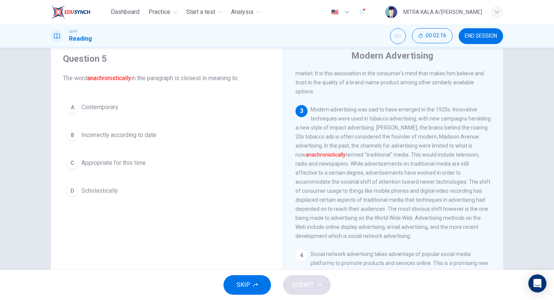
scroll to position [210, 0]
click at [384, 124] on div "3 Modern advertising was said to have emerged in the 1920s. Innovative techniqu…" at bounding box center [394, 173] width 196 height 136
drag, startPoint x: 342, startPoint y: 159, endPoint x: 290, endPoint y: 158, distance: 51.7
click at [290, 158] on div "Modern Advertising 1 2 A company that is recognizable and familiar to an audien…" at bounding box center [393, 175] width 220 height 274
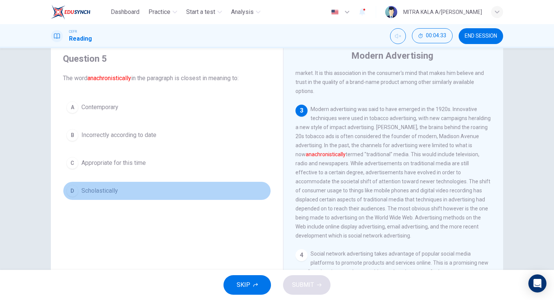
click at [73, 190] on div "D" at bounding box center [72, 191] width 12 height 12
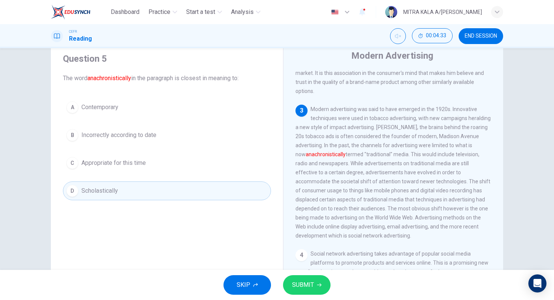
click at [313, 289] on span "SUBMIT" at bounding box center [303, 285] width 22 height 11
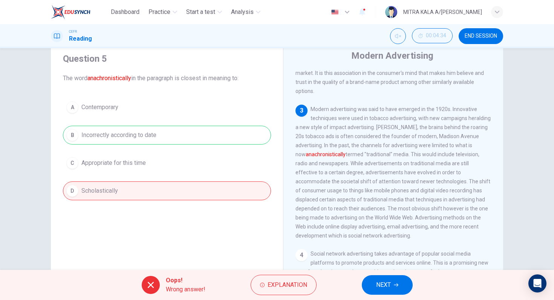
click at [382, 281] on span "NEXT" at bounding box center [383, 285] width 15 height 11
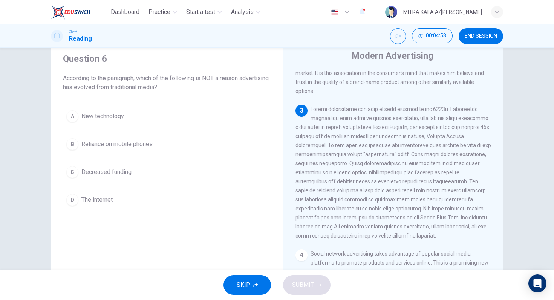
click at [84, 175] on span "Decreased funding" at bounding box center [106, 172] width 50 height 9
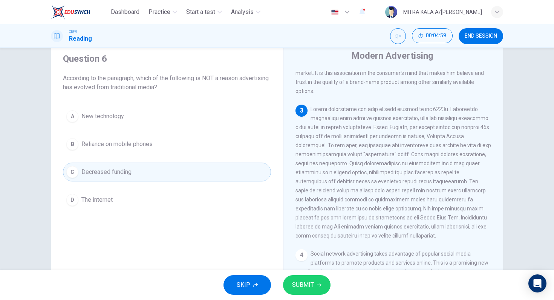
click at [292, 284] on span "SUBMIT" at bounding box center [303, 285] width 22 height 11
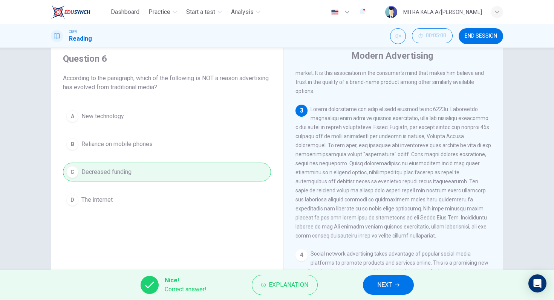
click at [402, 293] on button "NEXT" at bounding box center [388, 286] width 51 height 20
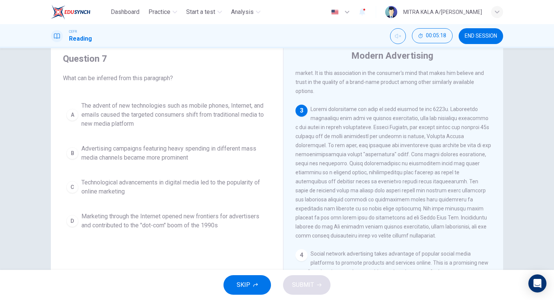
click at [66, 121] on button "A The advent of new technologies such as mobile phones, Internet, and emails ca…" at bounding box center [167, 115] width 208 height 34
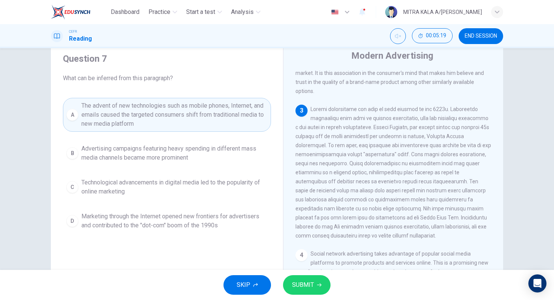
click at [310, 284] on span "SUBMIT" at bounding box center [303, 285] width 22 height 11
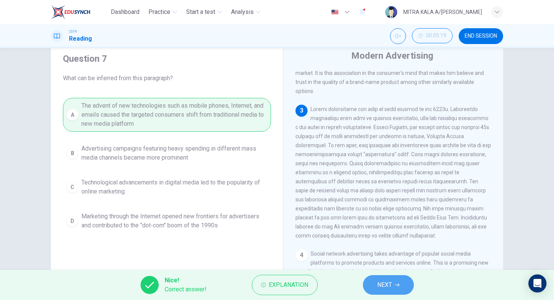
click at [381, 279] on button "NEXT" at bounding box center [388, 286] width 51 height 20
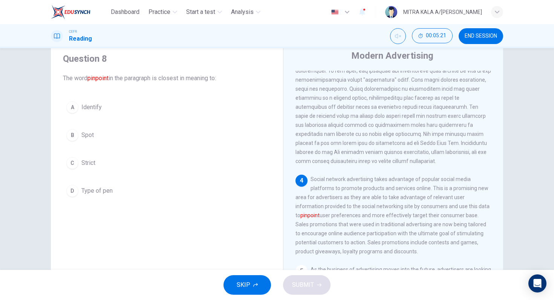
scroll to position [303, 0]
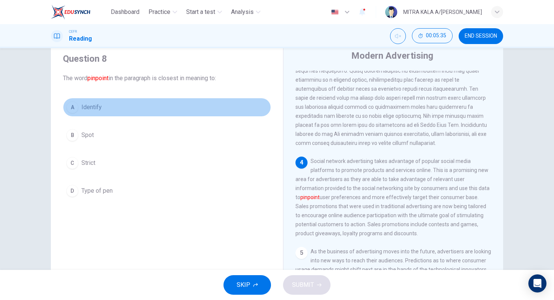
click at [72, 111] on div "A" at bounding box center [72, 107] width 12 height 12
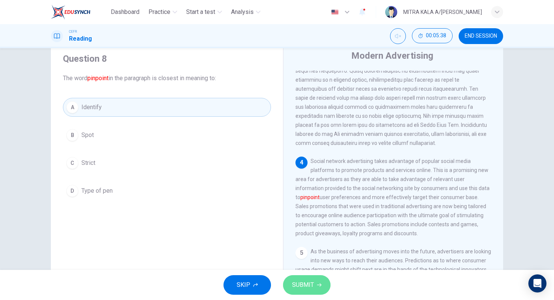
click at [307, 284] on span "SUBMIT" at bounding box center [303, 285] width 22 height 11
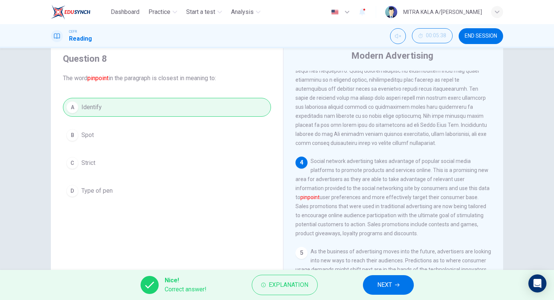
click at [380, 282] on span "NEXT" at bounding box center [384, 285] width 15 height 11
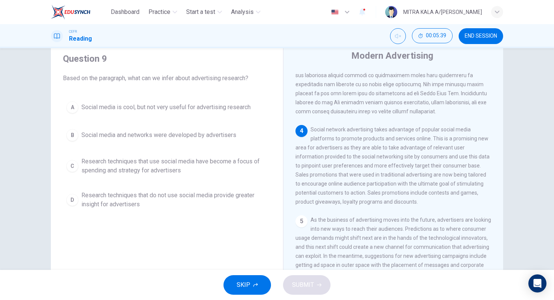
scroll to position [335, 0]
drag, startPoint x: 356, startPoint y: 133, endPoint x: 438, endPoint y: 149, distance: 83.6
click at [438, 149] on div "4 Social network advertising takes advantage of popular social media platforms …" at bounding box center [394, 165] width 196 height 81
click at [81, 200] on button "D Research techniques that do not use social media provide greater insight for …" at bounding box center [167, 200] width 208 height 25
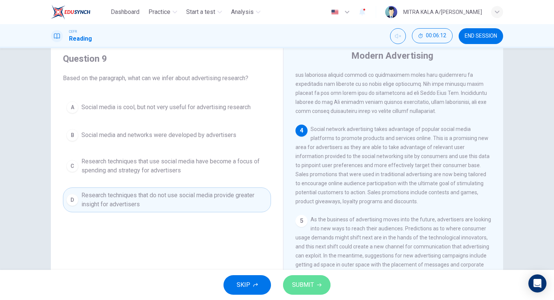
click at [309, 290] on span "SUBMIT" at bounding box center [303, 285] width 22 height 11
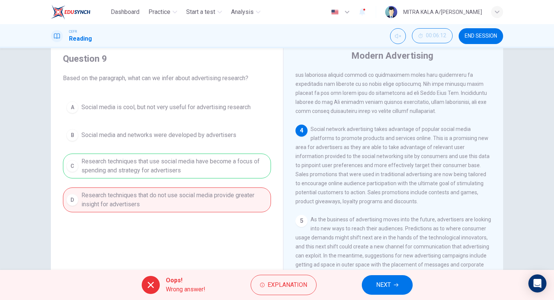
click at [390, 292] on button "NEXT" at bounding box center [387, 286] width 51 height 20
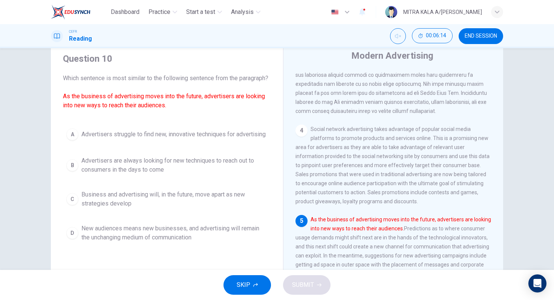
click at [484, 38] on span "END SESSION" at bounding box center [481, 36] width 32 height 6
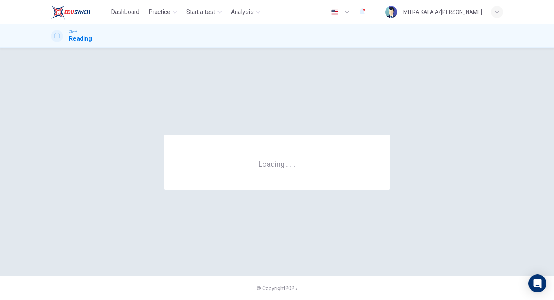
scroll to position [0, 0]
